Goal: Task Accomplishment & Management: Manage account settings

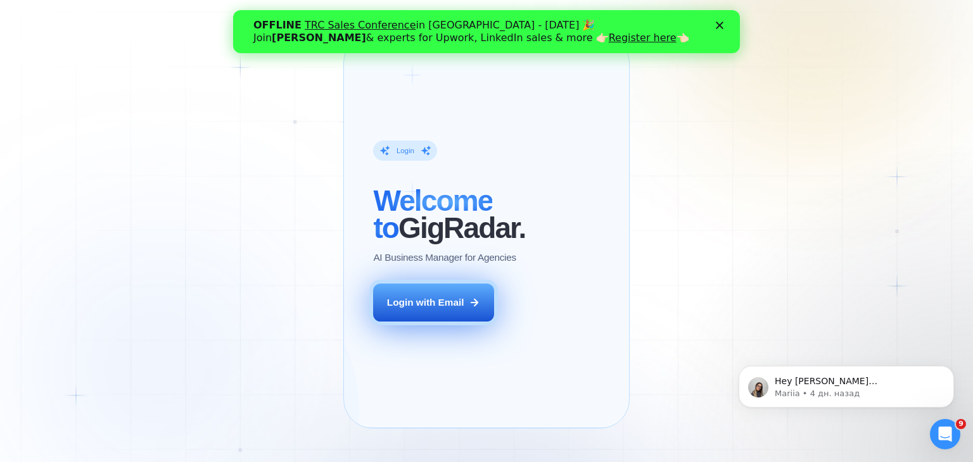
click at [435, 322] on button "Login with Email" at bounding box center [433, 303] width 120 height 38
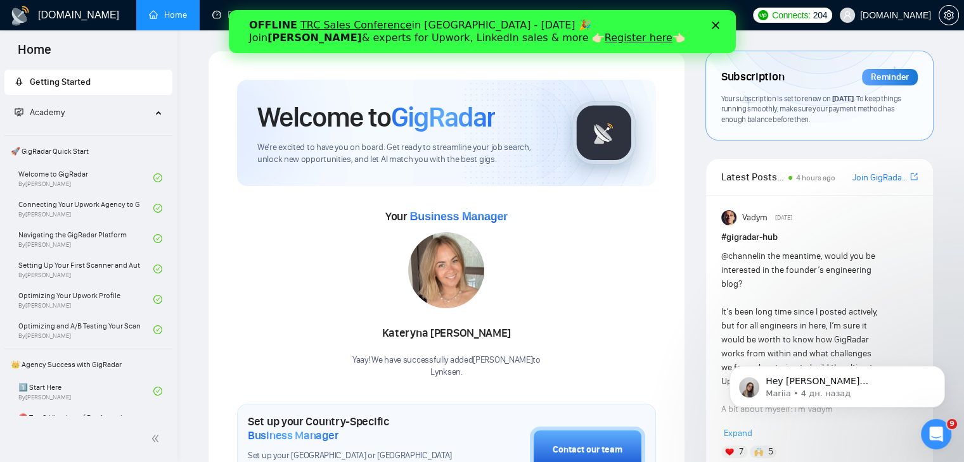
click at [713, 25] on polygon "Закрыть" at bounding box center [715, 26] width 8 height 8
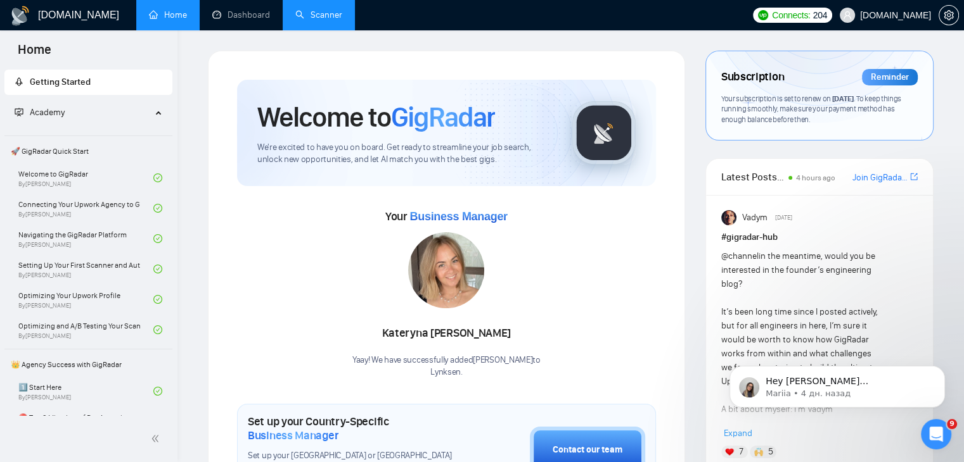
click at [318, 20] on link "Scanner" at bounding box center [318, 15] width 47 height 11
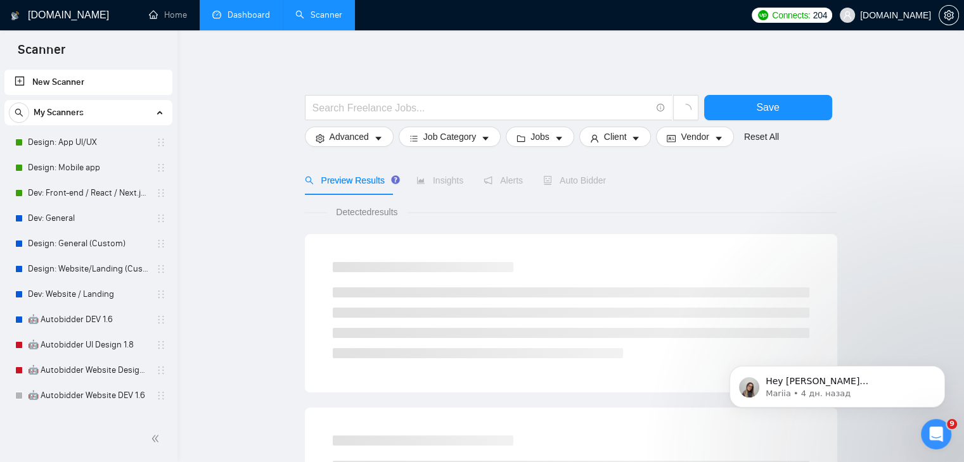
click at [236, 15] on link "Dashboard" at bounding box center [241, 15] width 58 height 11
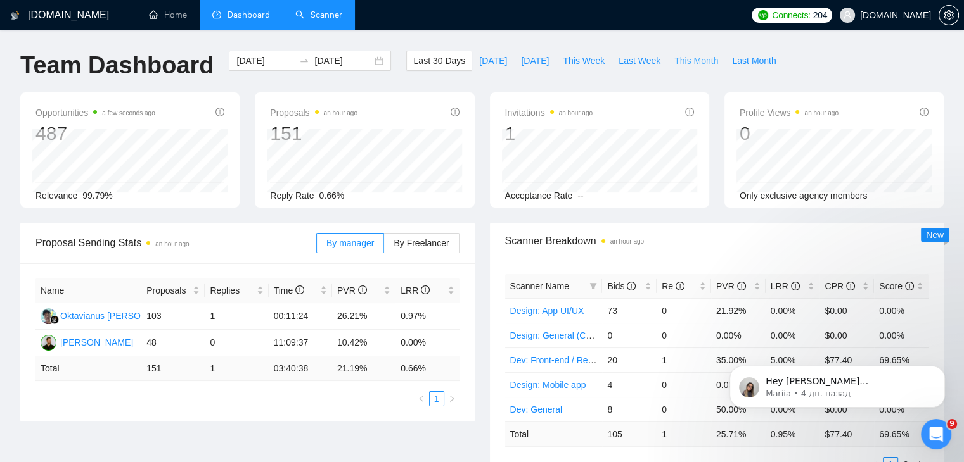
click at [685, 57] on span "This Month" at bounding box center [696, 61] width 44 height 14
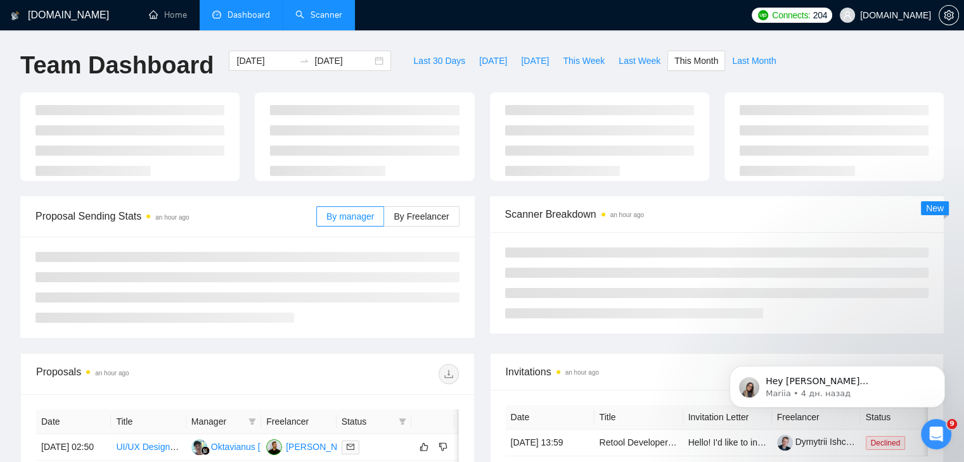
type input "2025-10-01"
type input "2025-10-31"
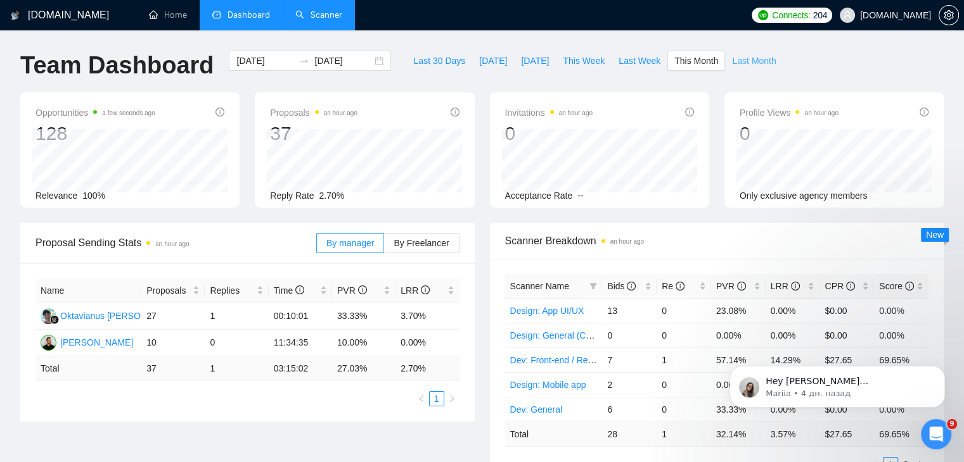
click at [732, 61] on span "Last Month" at bounding box center [754, 61] width 44 height 14
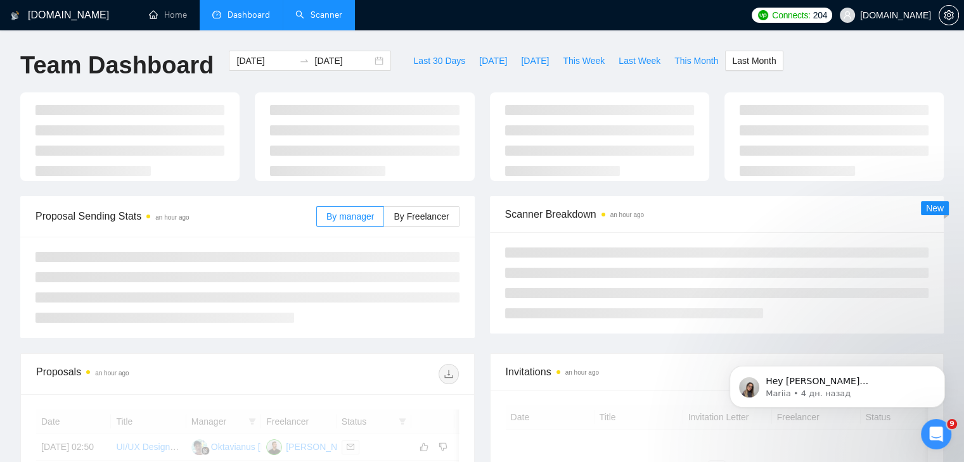
type input "2025-09-01"
type input "2025-09-30"
